Goal: Navigation & Orientation: Find specific page/section

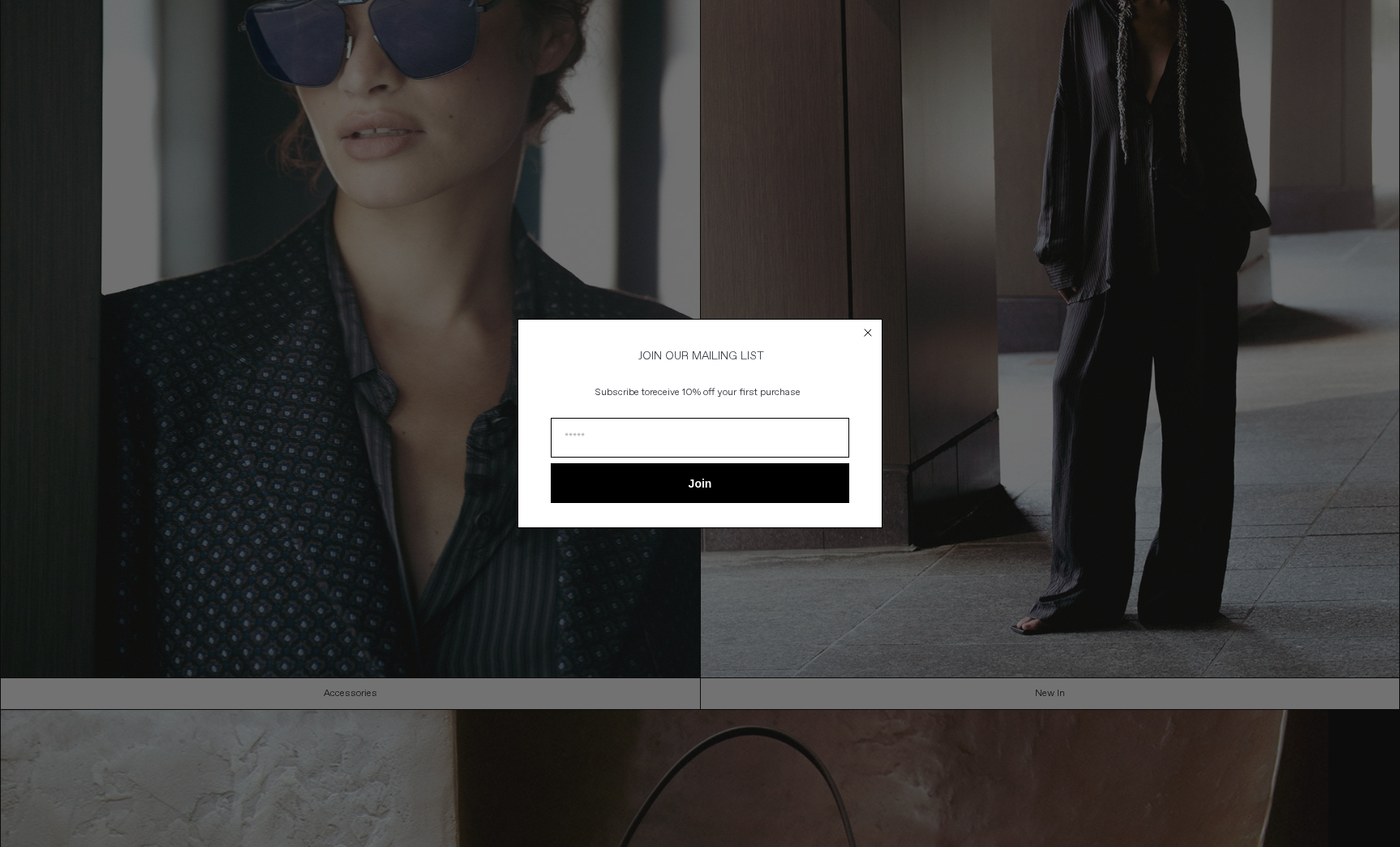
click at [871, 329] on circle "Close dialog" at bounding box center [869, 332] width 16 height 16
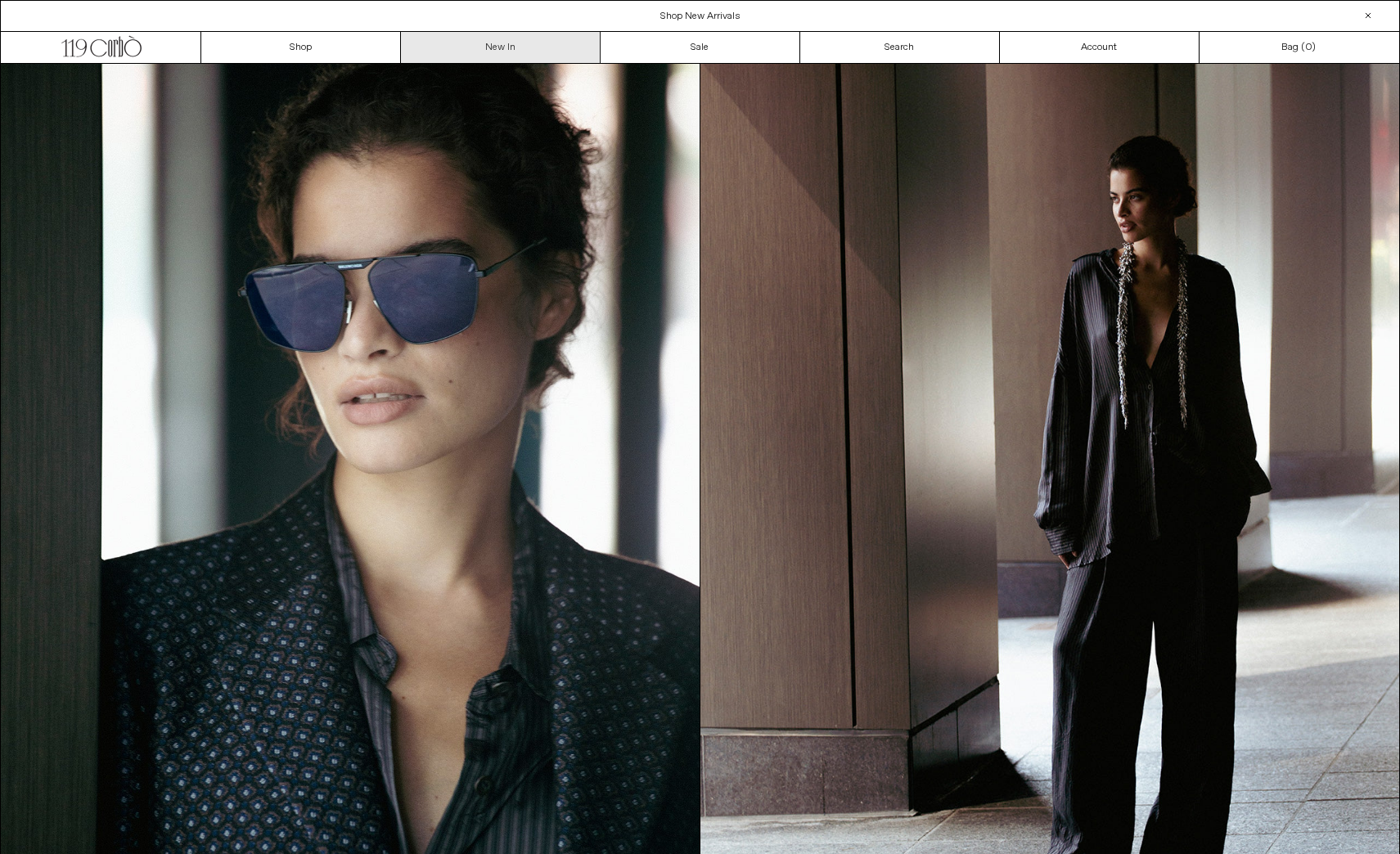
click at [499, 50] on link "New In" at bounding box center [501, 47] width 200 height 31
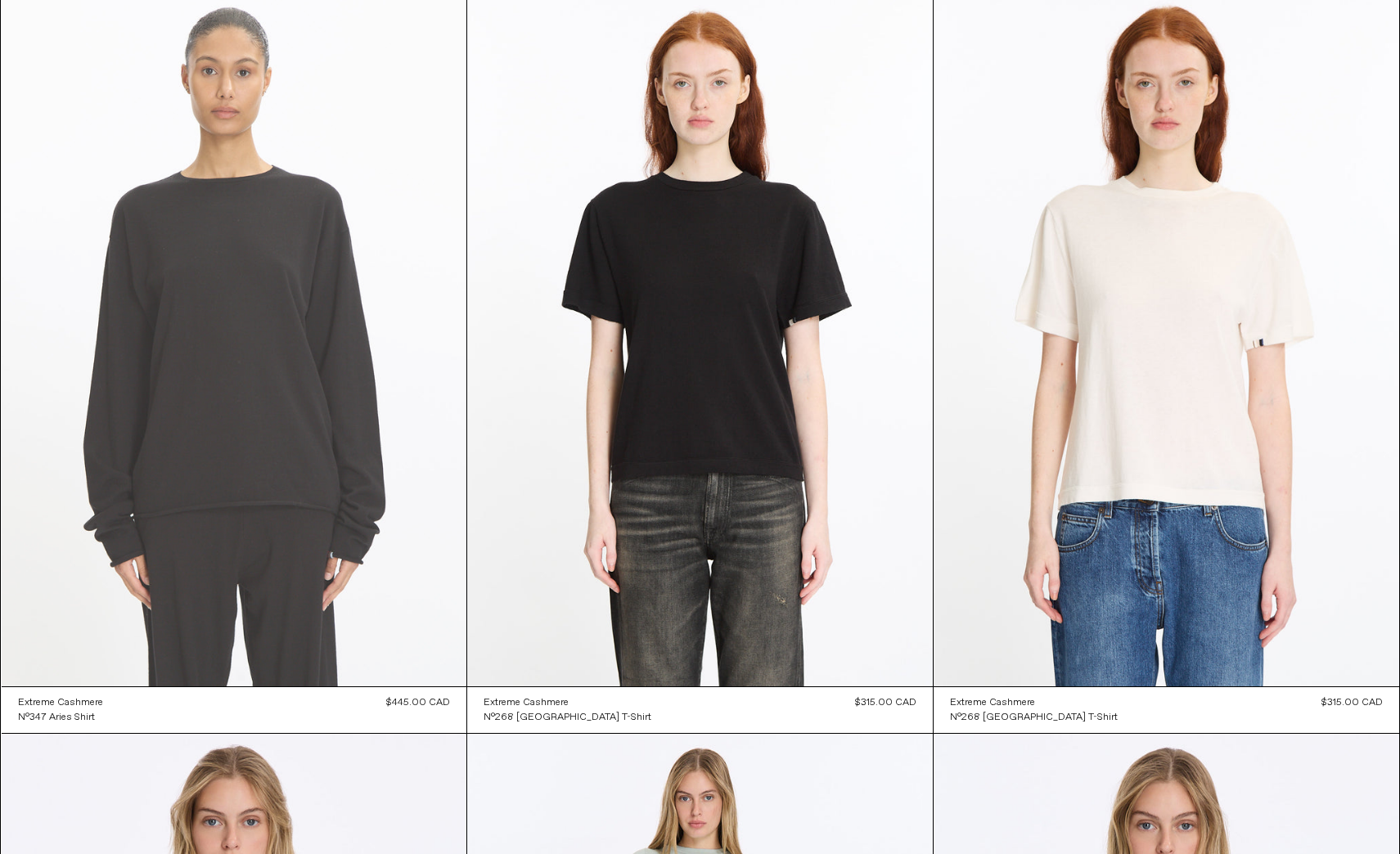
scroll to position [29175, 0]
